Goal: Communication & Community: Answer question/provide support

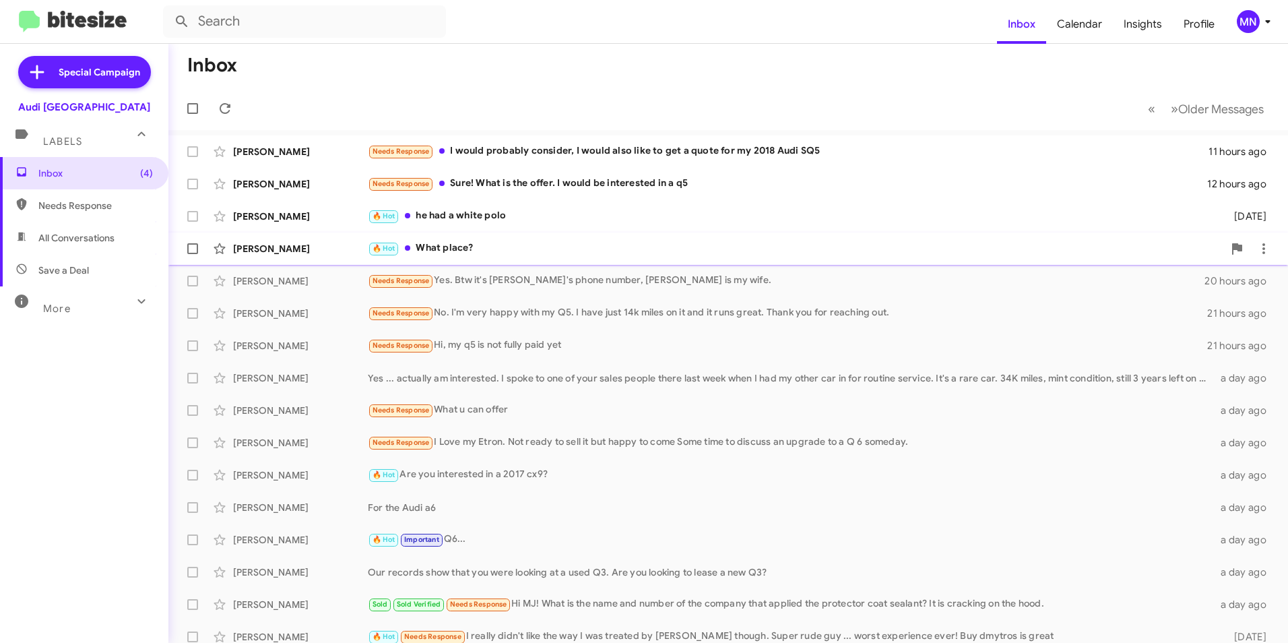
click at [580, 240] on div "[PERSON_NAME] 🔥 Hot What place? [DATE]" at bounding box center [728, 248] width 1098 height 27
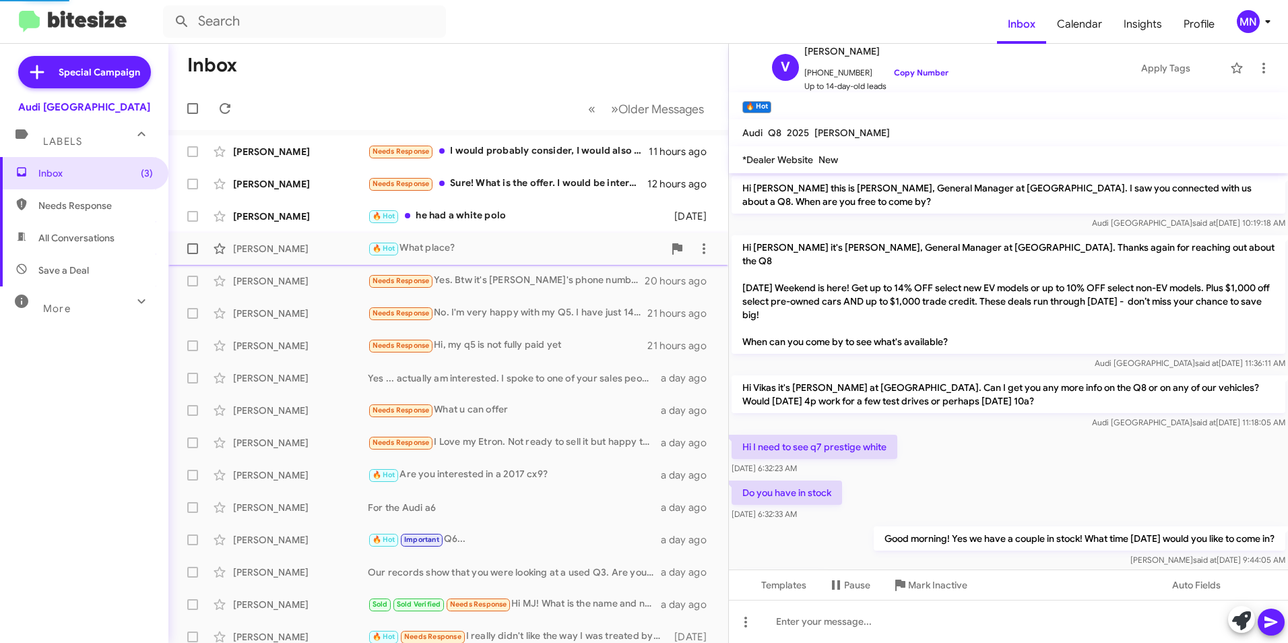
scroll to position [351, 0]
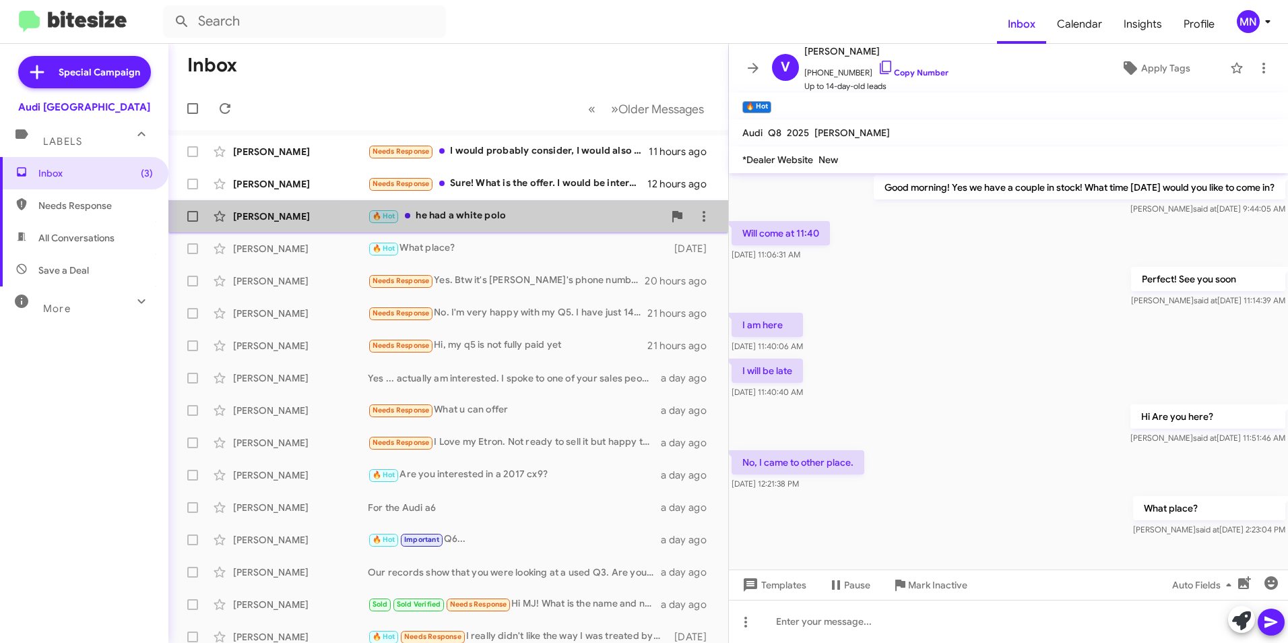
click at [542, 214] on div "🔥 Hot he had a white polo" at bounding box center [516, 215] width 296 height 15
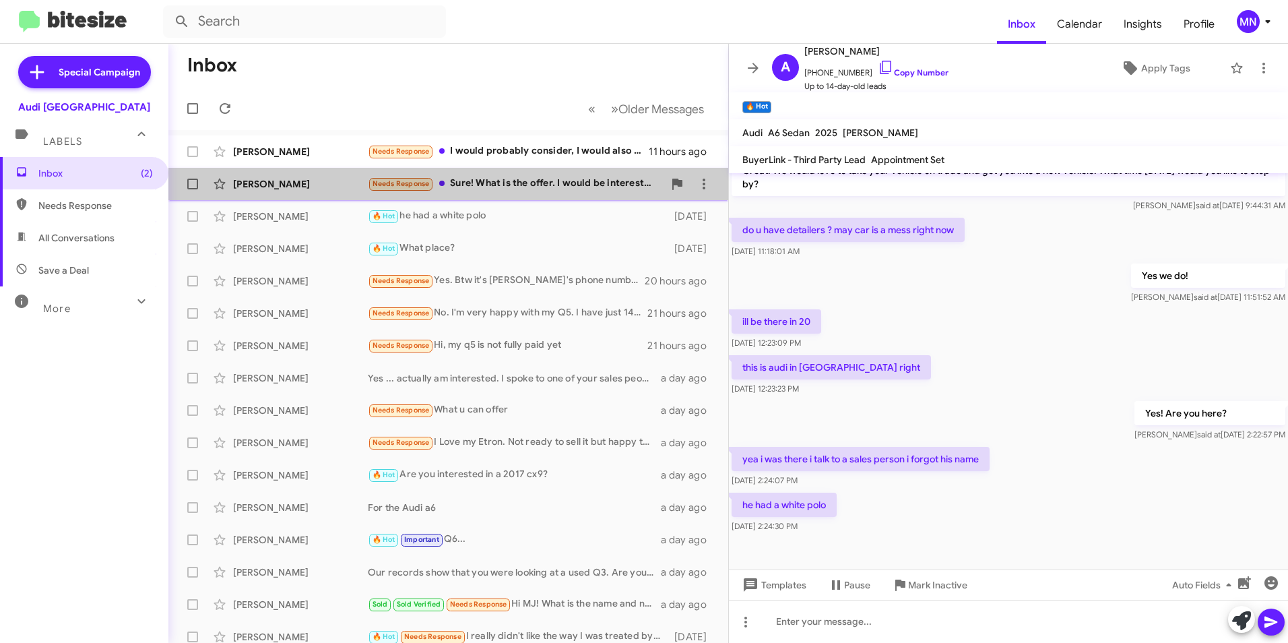
click at [559, 187] on div "Needs Response Sure! What is the offer. I would be interested in a q5" at bounding box center [516, 183] width 296 height 15
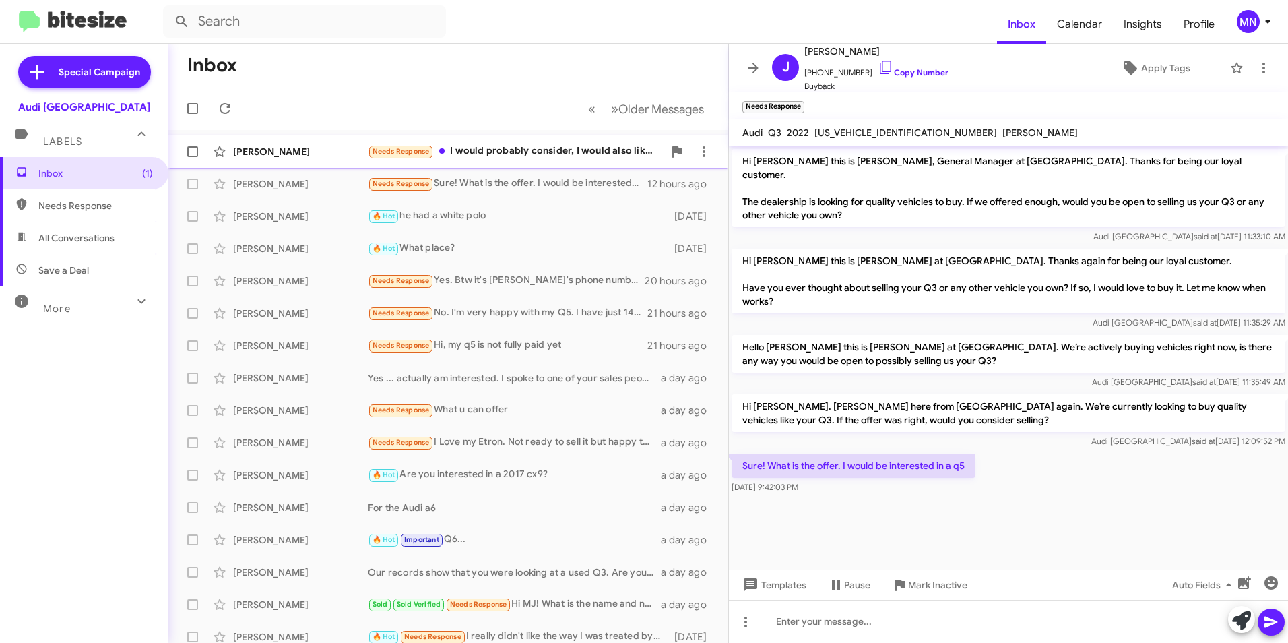
click at [591, 161] on div "[PERSON_NAME] Needs Response I would probably consider, I would also like to ge…" at bounding box center [448, 151] width 538 height 27
click at [564, 179] on div "Needs Response Sure! What is the offer. I would be interested in a q5" at bounding box center [516, 183] width 296 height 15
click at [981, 630] on div at bounding box center [1008, 621] width 559 height 43
click at [467, 170] on span "[PERSON_NAME] Needs Response Sure! What is the offer. I would be interested in …" at bounding box center [448, 184] width 560 height 32
click at [535, 149] on div "Needs Response I would probably consider, I would also like to get a quote for …" at bounding box center [516, 151] width 296 height 15
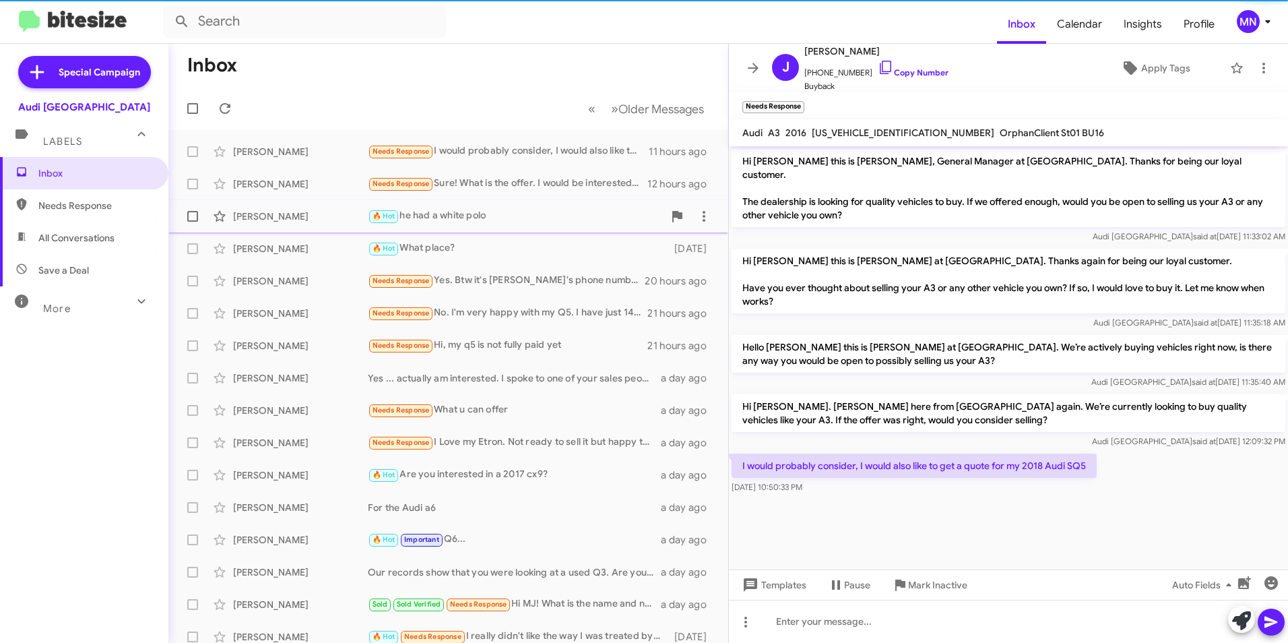
click at [528, 206] on div "[PERSON_NAME] 🔥 Hot he had a white polo [DATE]" at bounding box center [448, 216] width 538 height 27
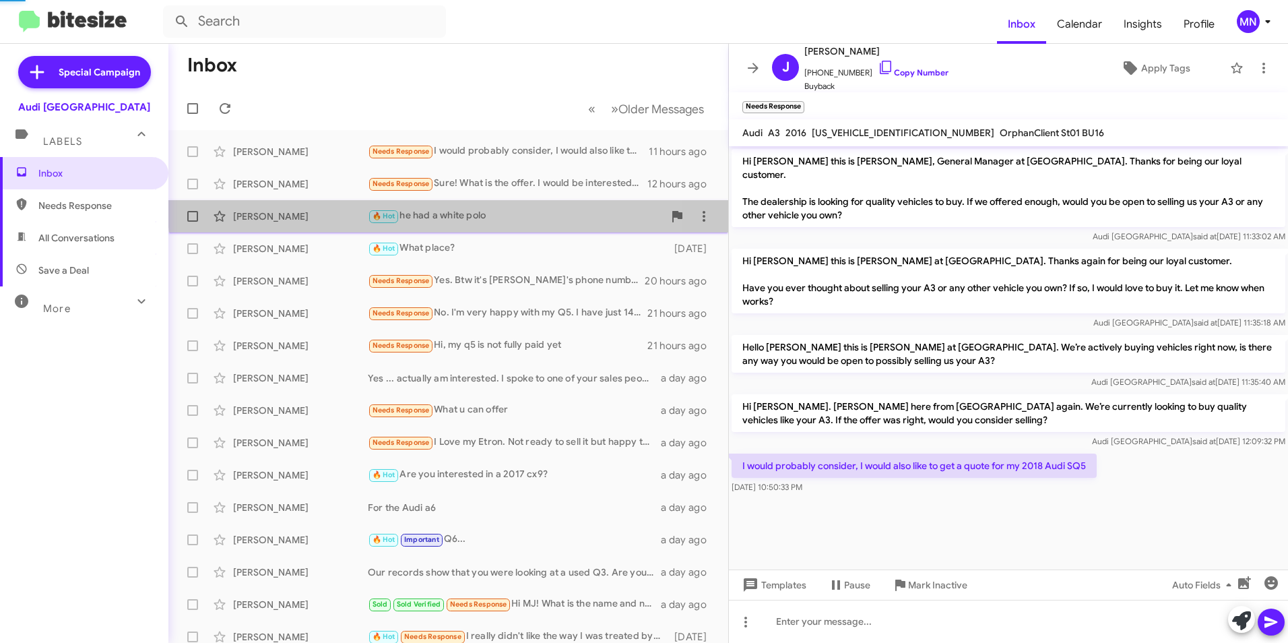
scroll to position [123, 0]
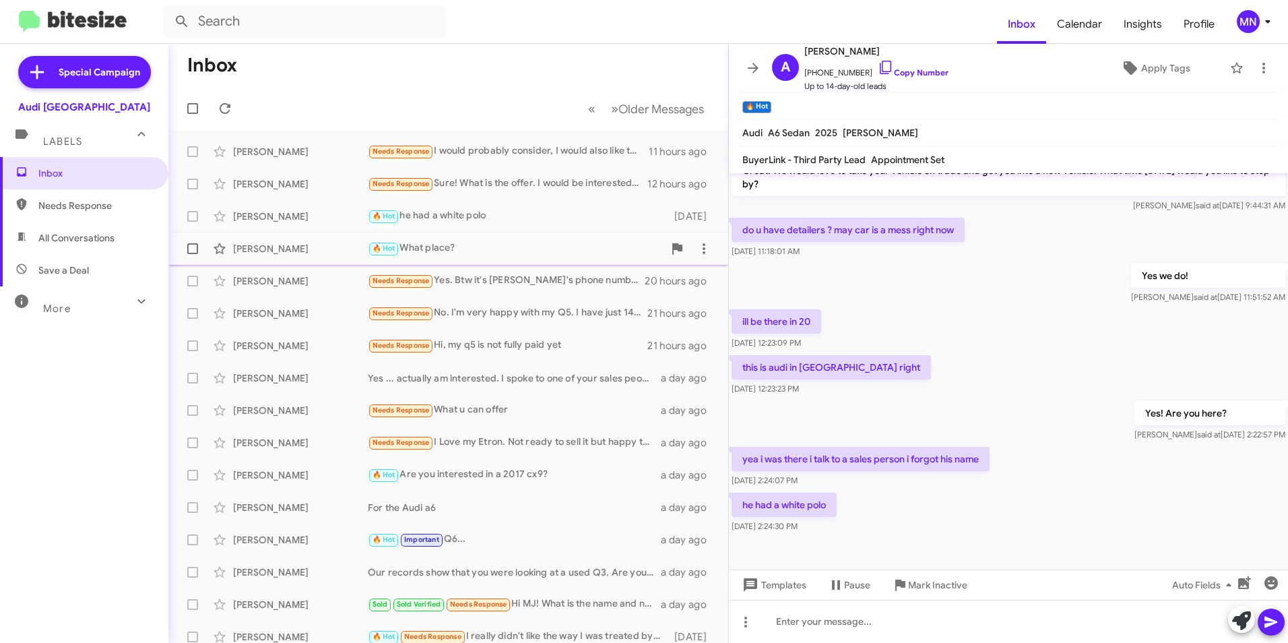
click at [536, 253] on div "🔥 Hot What place?" at bounding box center [516, 248] width 296 height 15
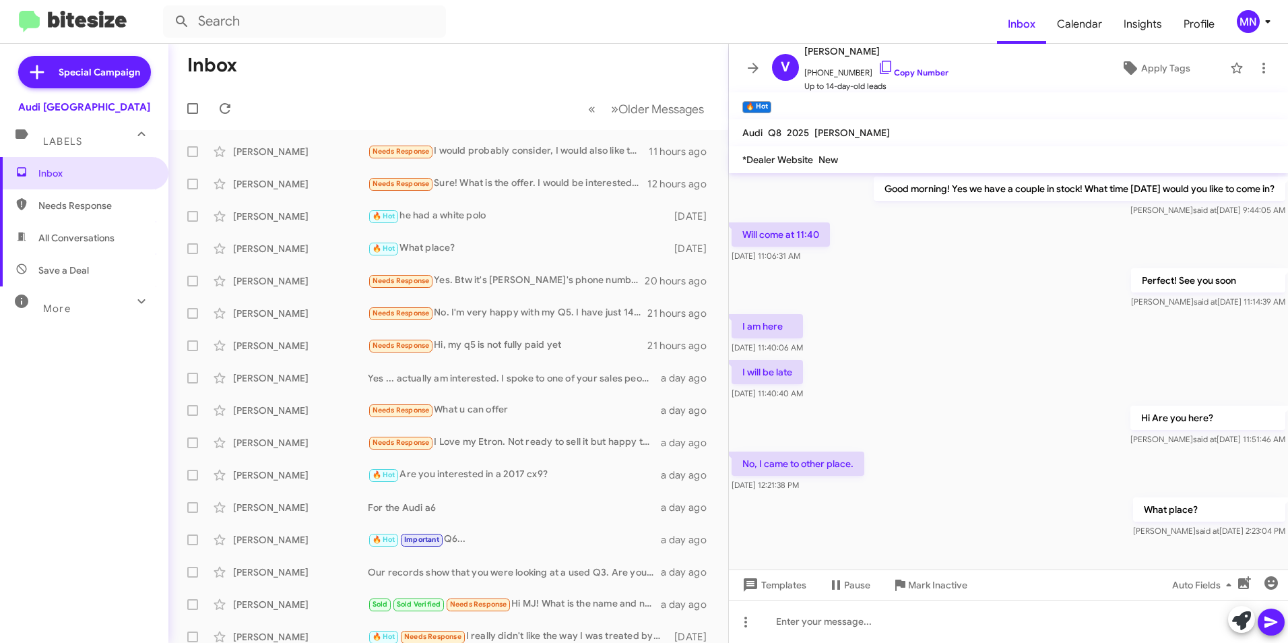
scroll to position [351, 0]
click at [529, 261] on div "[PERSON_NAME] 🔥 Hot What place? [DATE]" at bounding box center [448, 248] width 538 height 27
click at [531, 292] on div "[PERSON_NAME] Needs Response Yes. Btw it's [PERSON_NAME]'s phone number, [PERSO…" at bounding box center [448, 281] width 538 height 27
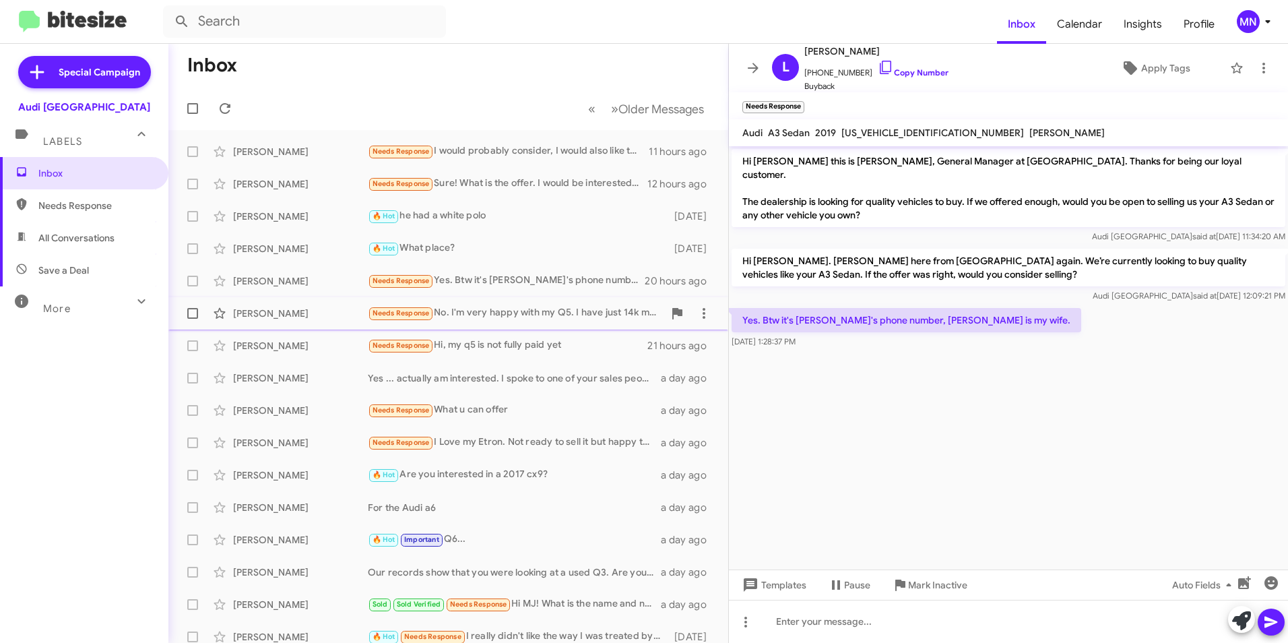
click at [542, 321] on div "[PERSON_NAME] Needs Response No. I'm very happy with my Q5. I have just 14k mil…" at bounding box center [448, 313] width 538 height 27
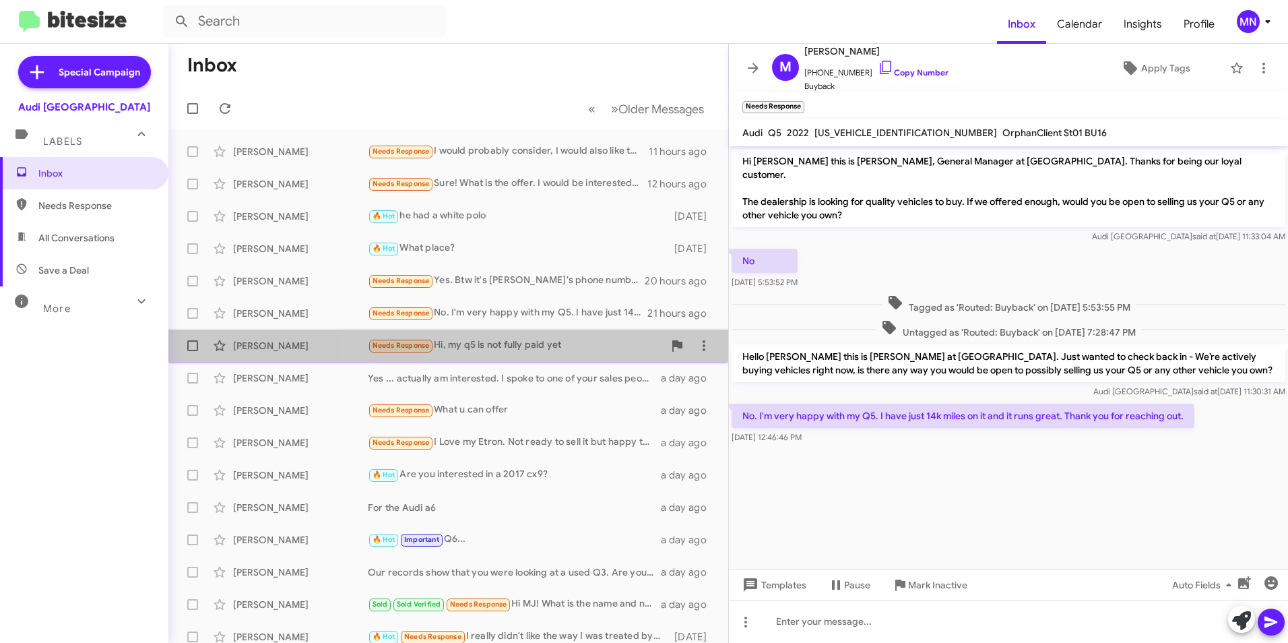
click at [560, 350] on div "Needs Response Hi, my q5 is not fully paid yet" at bounding box center [516, 345] width 296 height 15
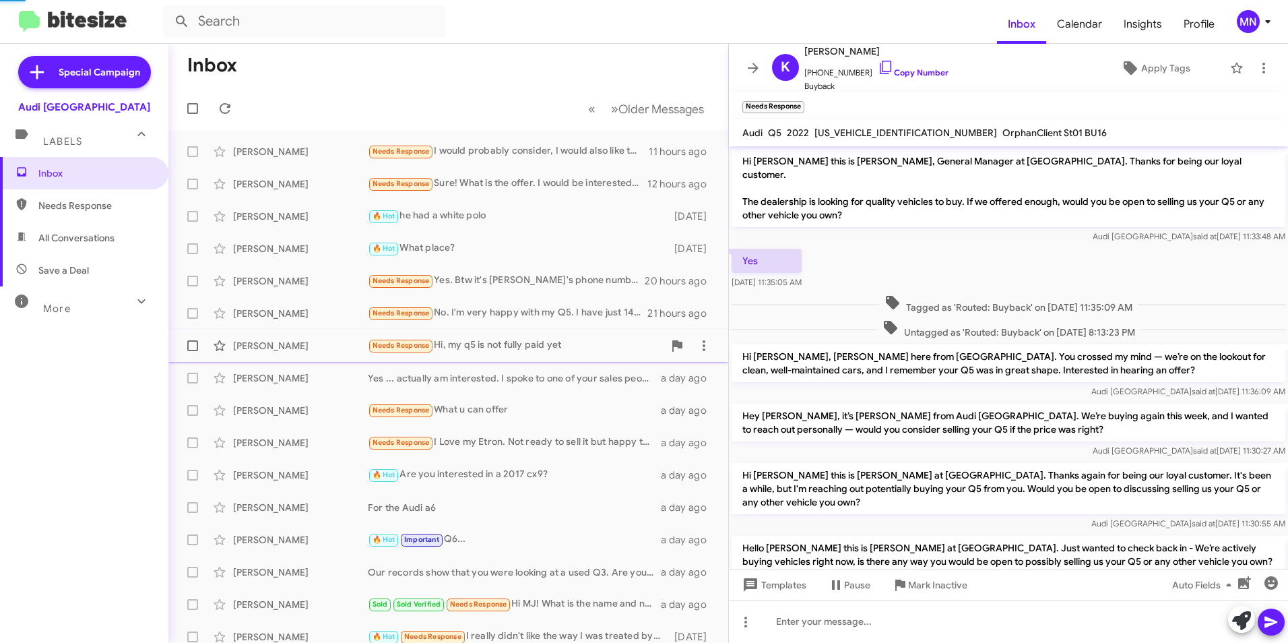
scroll to position [86, 0]
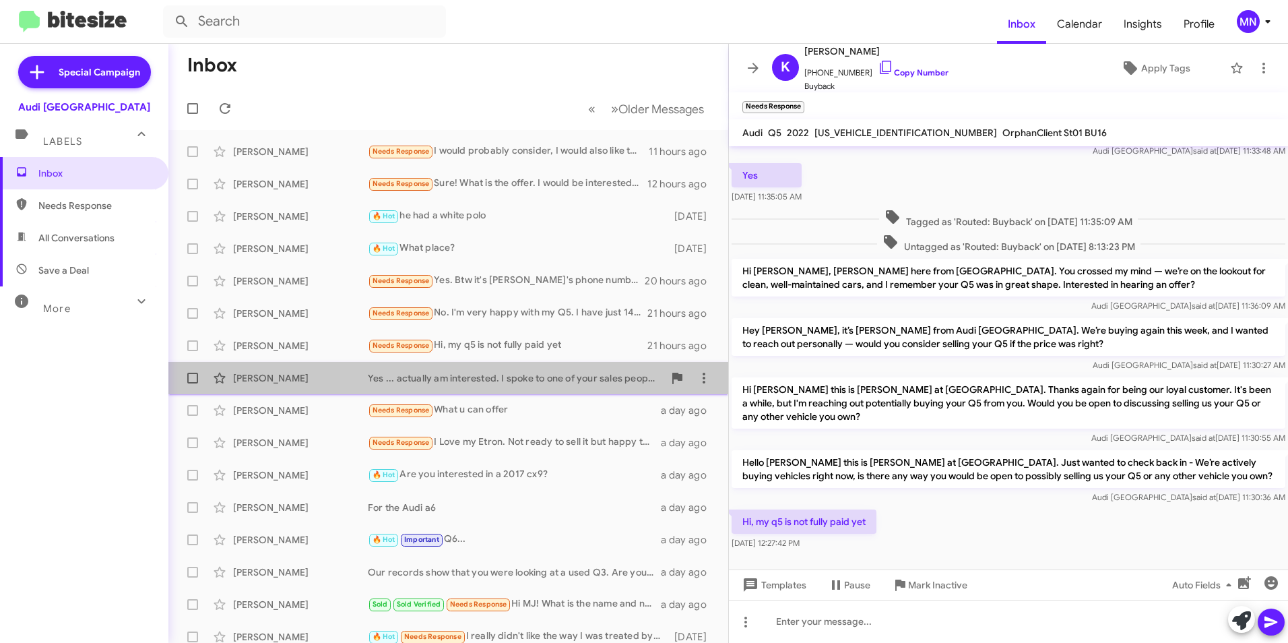
click at [561, 384] on div "Yes ... actually am interested. I spoke to one of your sales people there last …" at bounding box center [516, 377] width 296 height 13
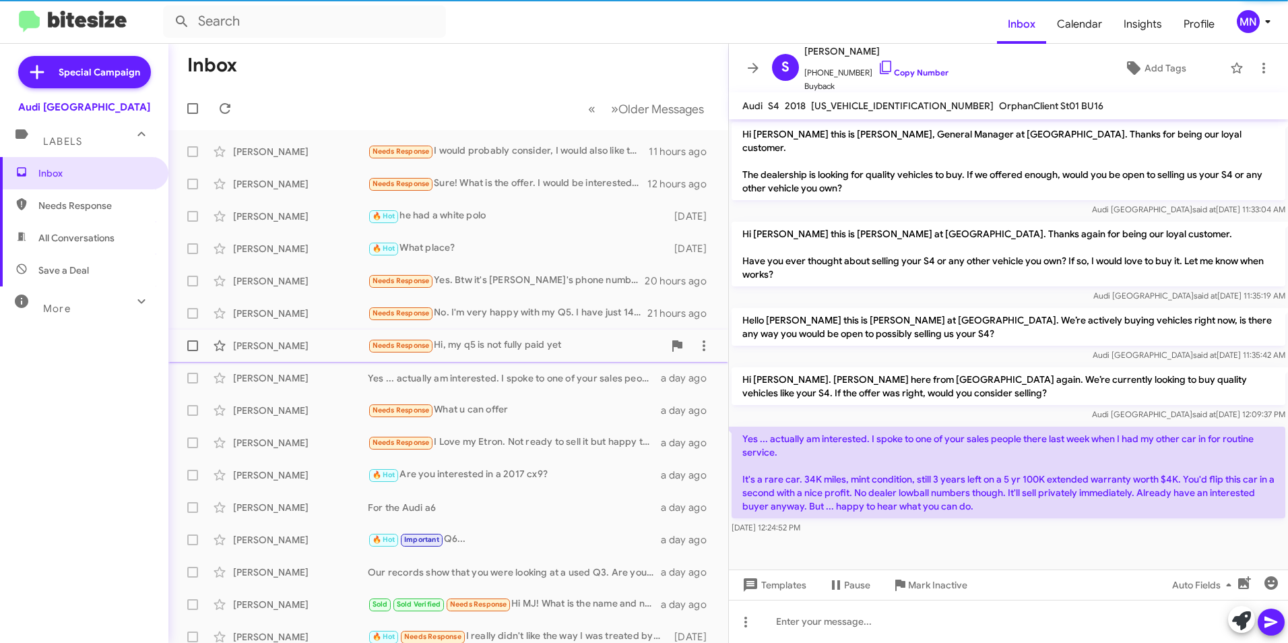
click at [561, 346] on div "Needs Response Hi, my q5 is not fully paid yet" at bounding box center [516, 345] width 296 height 15
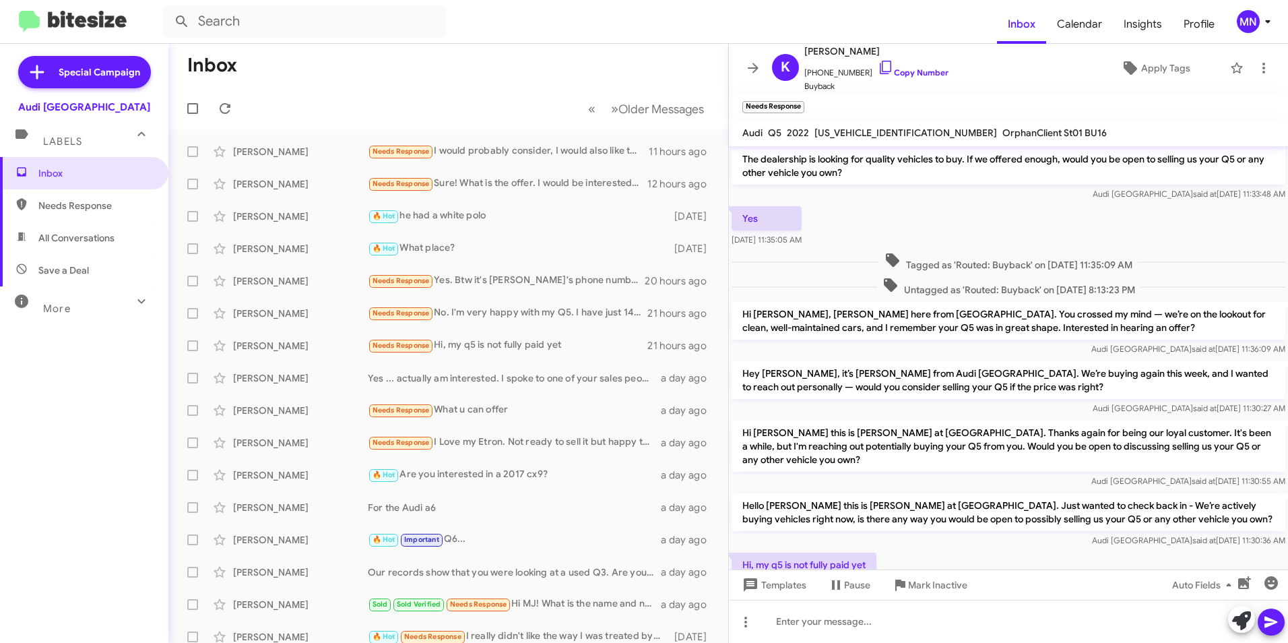
scroll to position [86, 0]
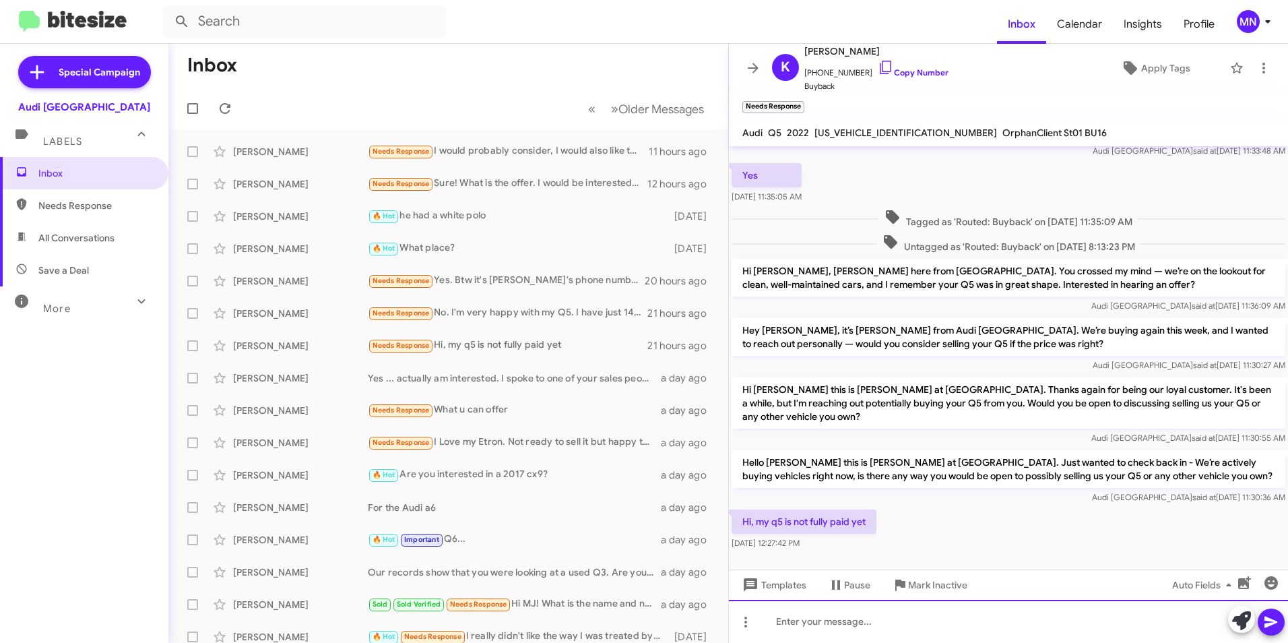
click at [921, 629] on div at bounding box center [1008, 621] width 559 height 43
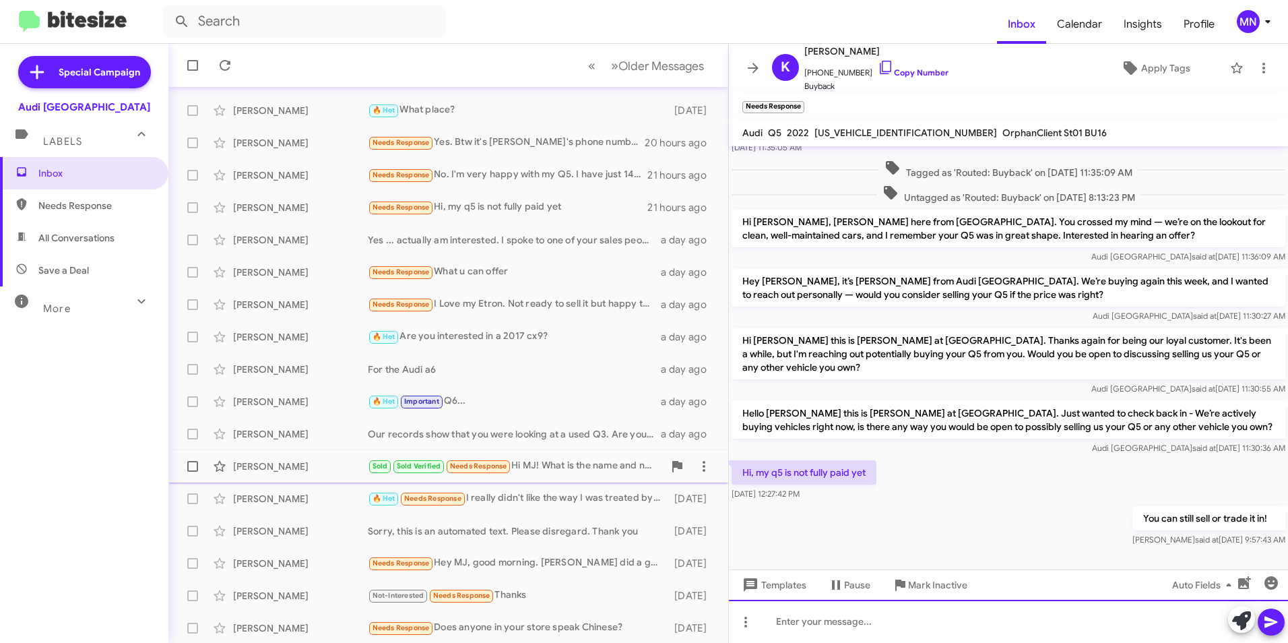
scroll to position [139, 0]
click at [541, 531] on div "Sorry, this is an automated text. Please disregard. Thank you" at bounding box center [516, 529] width 296 height 13
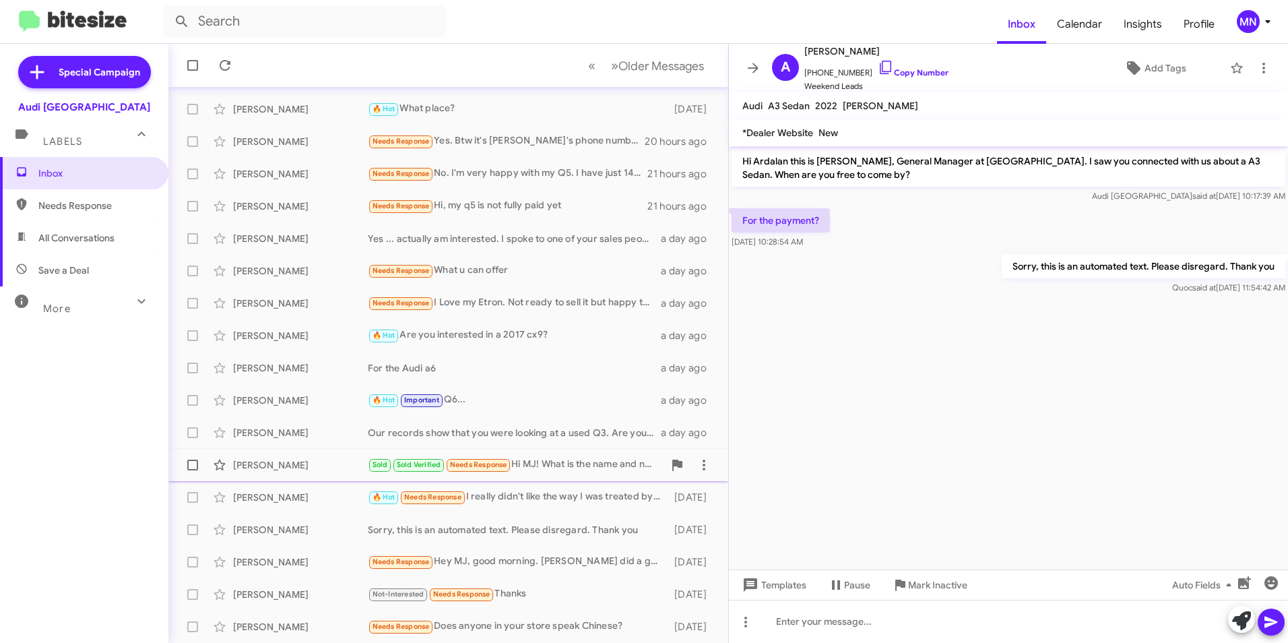
click at [561, 474] on div "[PERSON_NAME] Sold Sold Verified Needs Response Hi MJ! What is the name and num…" at bounding box center [448, 464] width 538 height 27
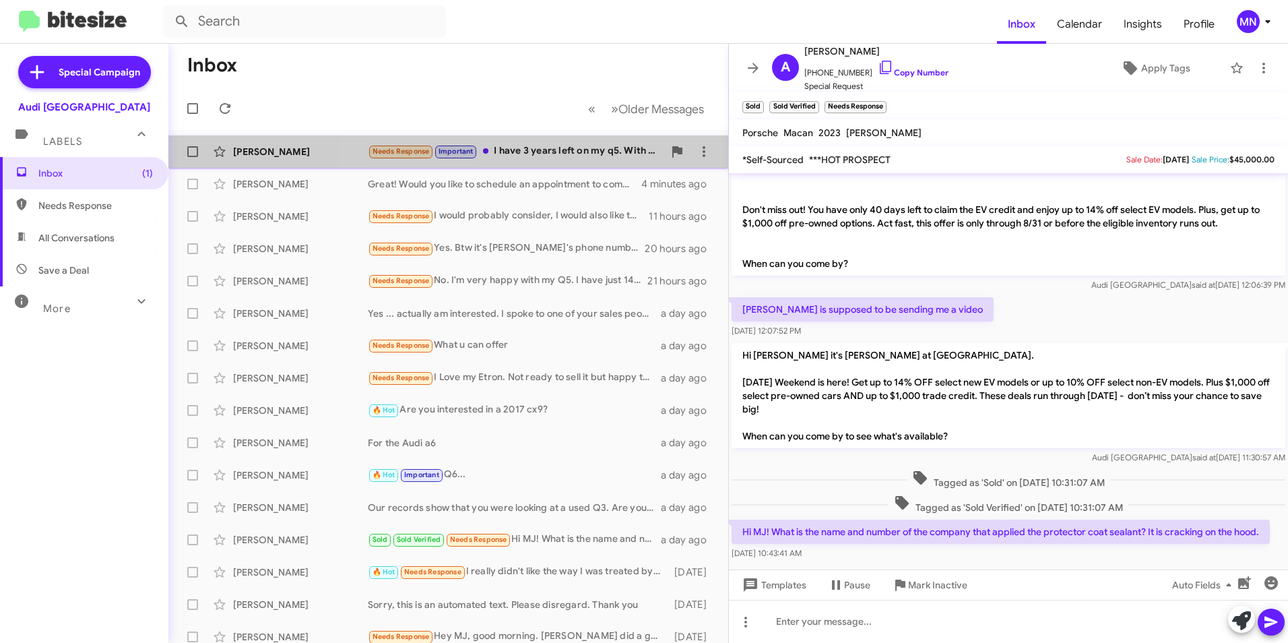
click at [585, 154] on div "Needs Response Important I have 3 years left on my q5. With minimal damage in r…" at bounding box center [516, 151] width 296 height 15
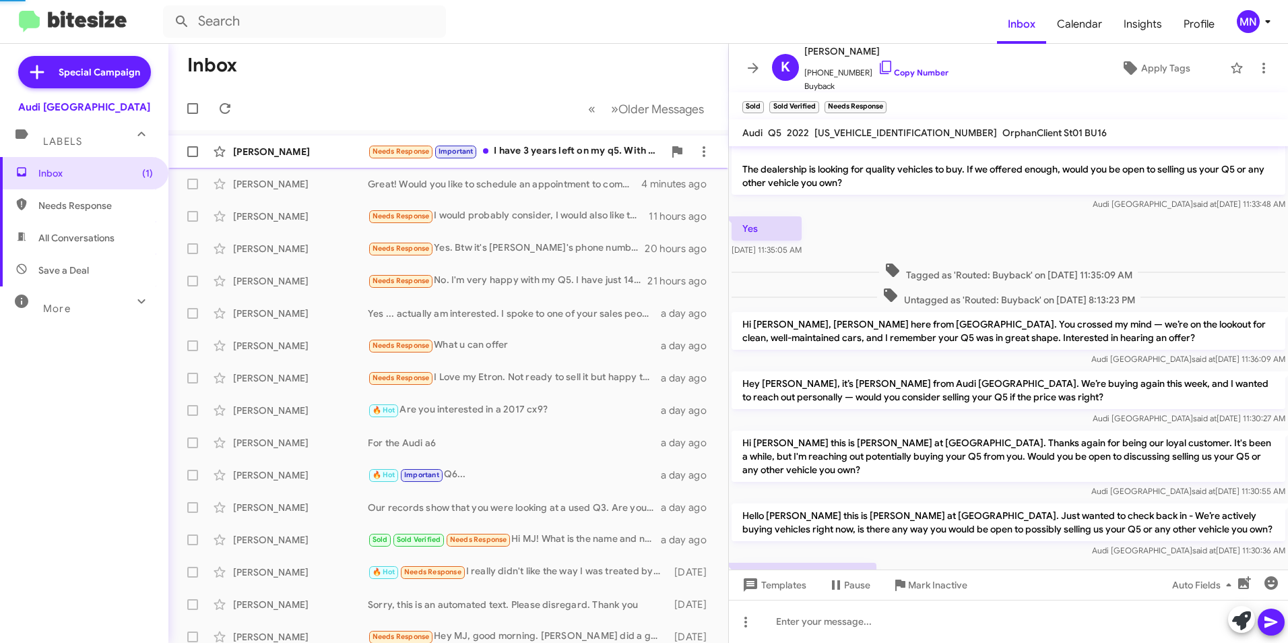
scroll to position [184, 0]
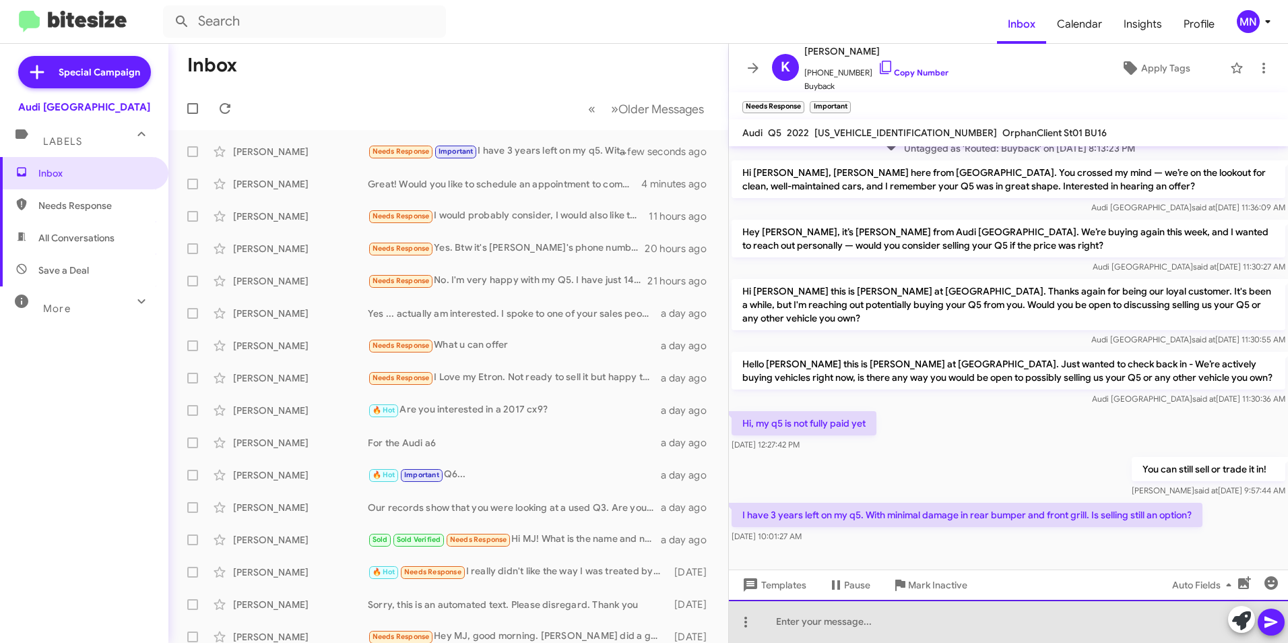
click at [976, 606] on div at bounding box center [1008, 621] width 559 height 43
